Goal: Task Accomplishment & Management: Manage account settings

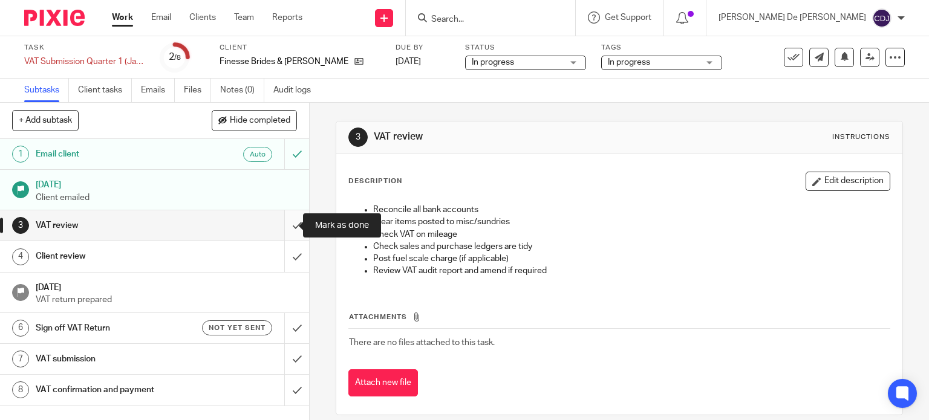
click at [285, 222] on input "submit" at bounding box center [154, 225] width 309 height 30
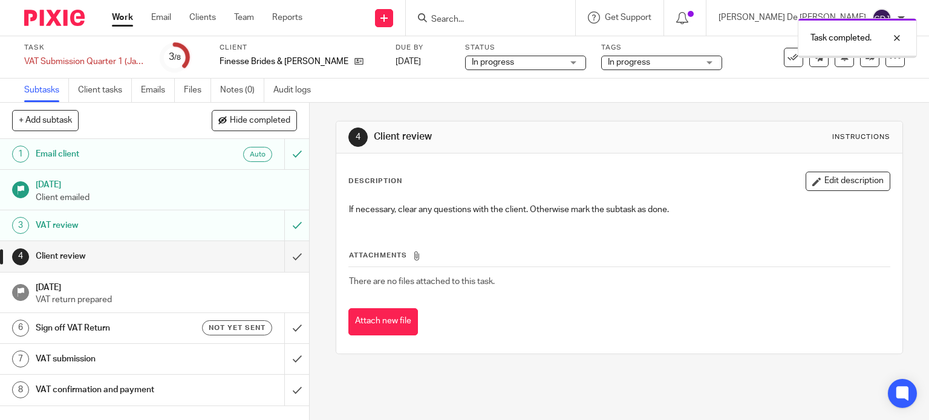
click at [657, 59] on span "In progress" at bounding box center [653, 62] width 91 height 13
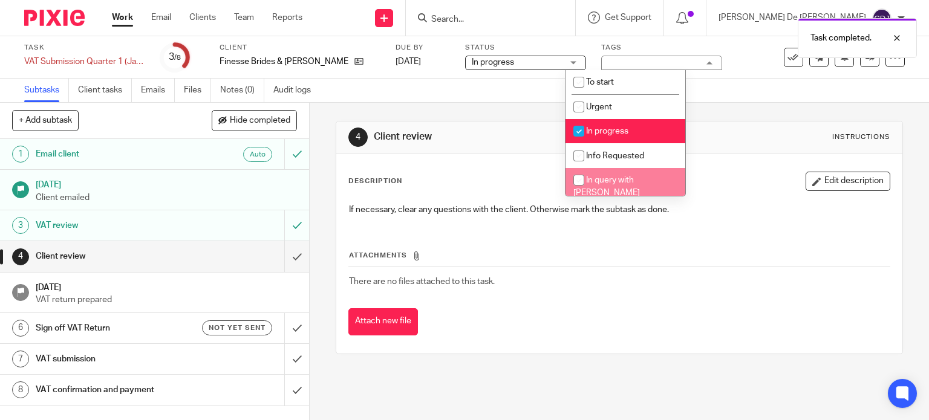
click at [640, 180] on span "In query with [PERSON_NAME]" at bounding box center [606, 186] width 67 height 21
checkbox input "true"
click at [643, 130] on li "In progress" at bounding box center [625, 131] width 120 height 25
checkbox input "false"
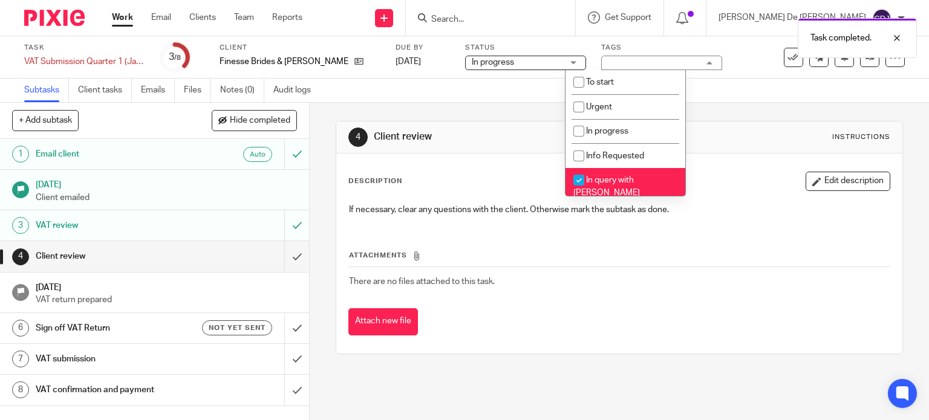
click at [639, 180] on span "In query with [PERSON_NAME]" at bounding box center [606, 186] width 67 height 21
checkbox input "false"
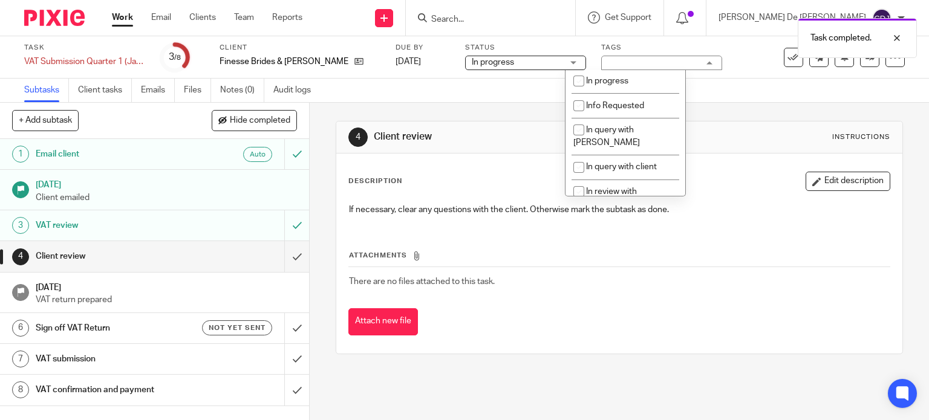
scroll to position [121, 0]
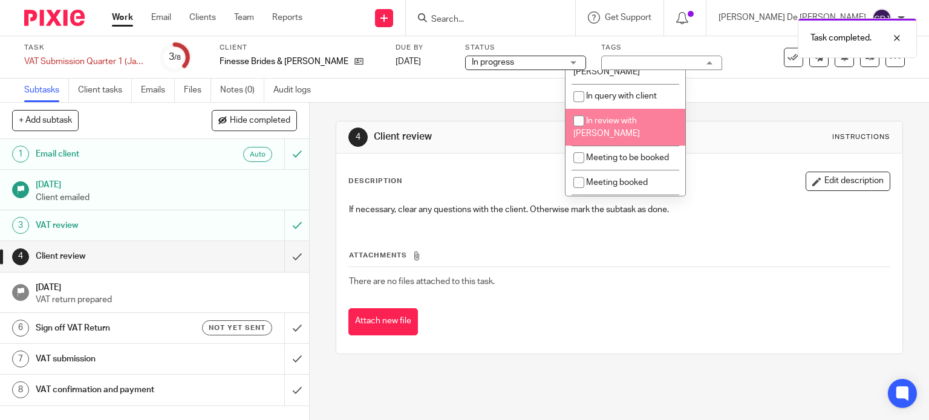
click at [636, 117] on span "In review with [PERSON_NAME]" at bounding box center [606, 127] width 67 height 21
checkbox input "true"
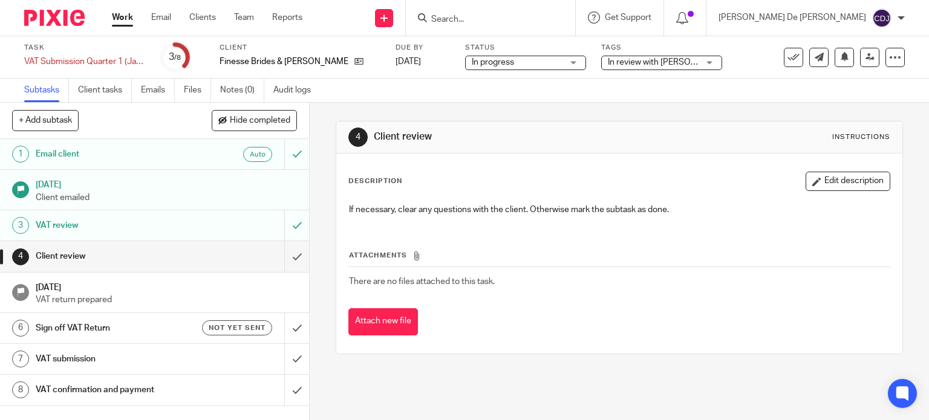
click at [774, 99] on div "Subtasks Client tasks Emails Files Notes (0) Audit logs" at bounding box center [464, 91] width 929 height 24
click at [865, 57] on icon at bounding box center [869, 57] width 9 height 9
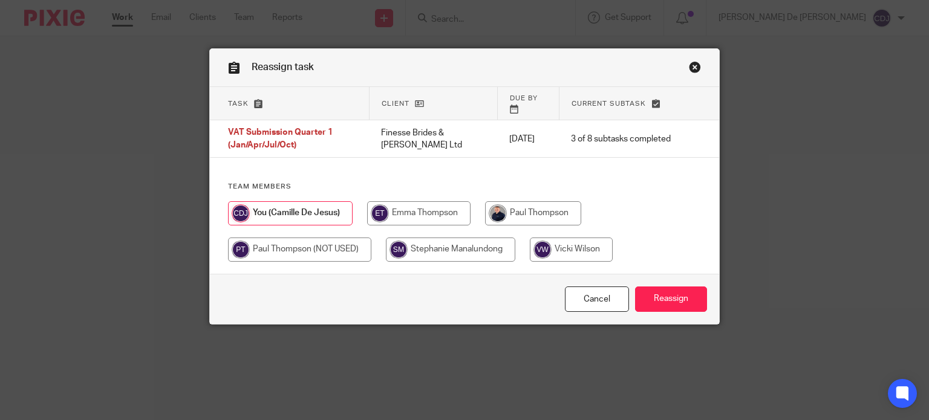
click at [515, 201] on input "radio" at bounding box center [533, 213] width 96 height 24
radio input "true"
click at [663, 301] on input "Reassign" at bounding box center [671, 300] width 72 height 26
